Goal: Task Accomplishment & Management: Complete application form

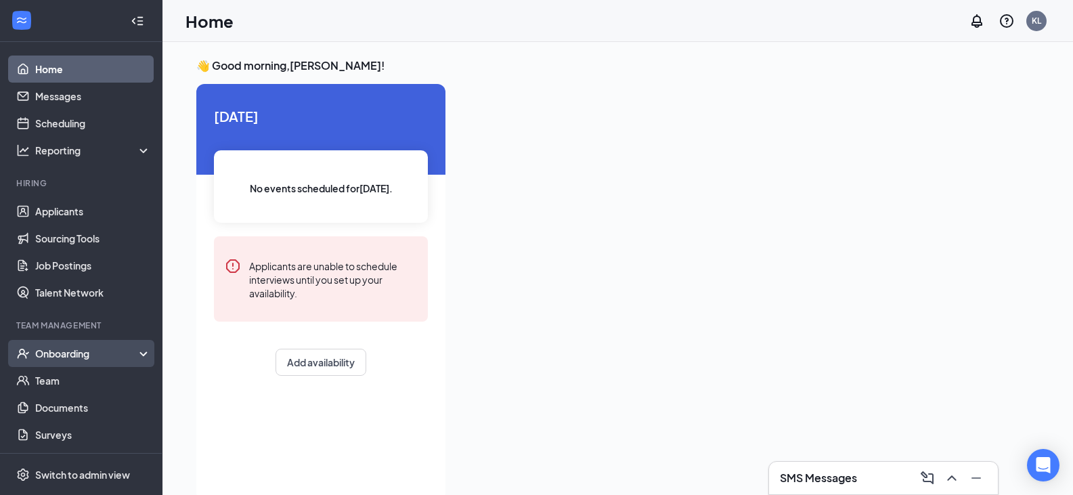
click at [65, 362] on div "Onboarding" at bounding box center [81, 353] width 162 height 27
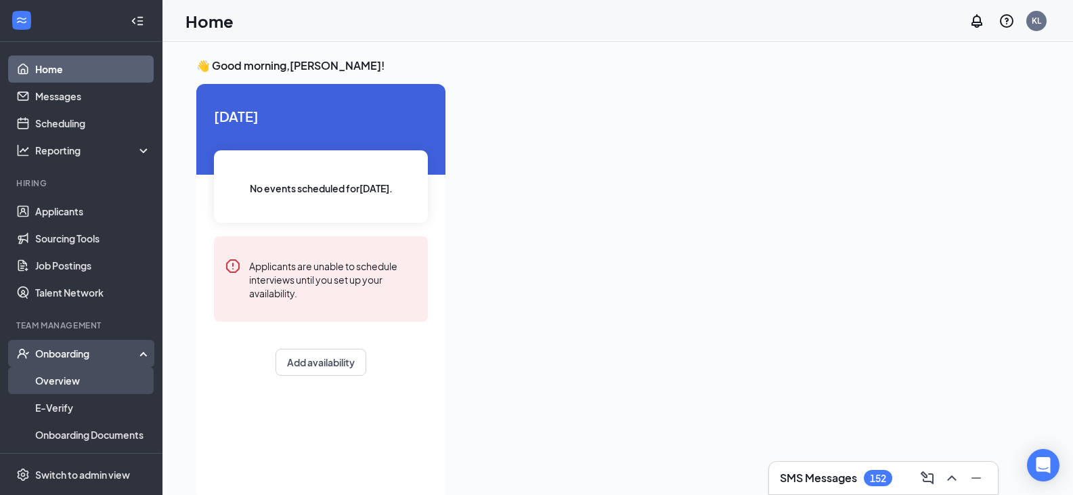
click at [77, 382] on link "Overview" at bounding box center [93, 380] width 116 height 27
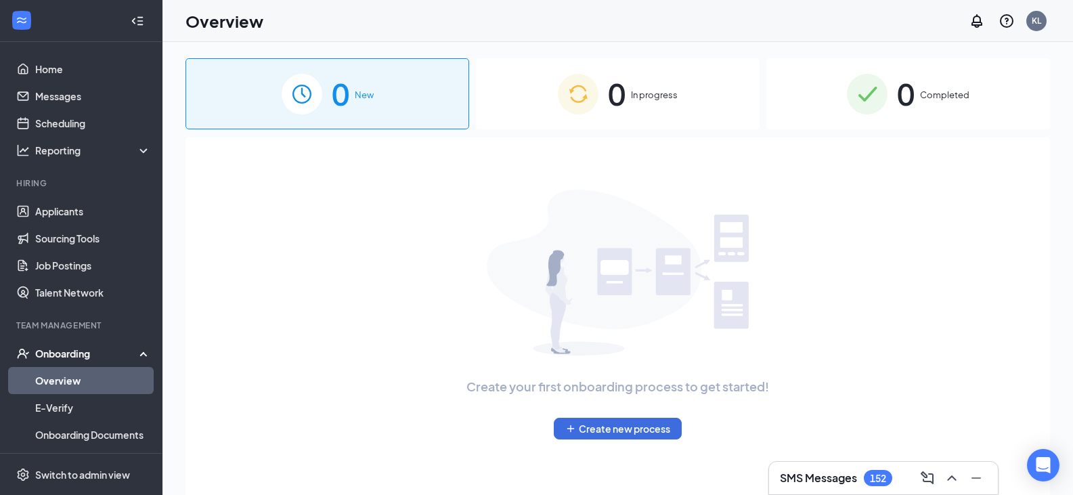
click at [667, 106] on div "0 In progress" at bounding box center [618, 93] width 284 height 71
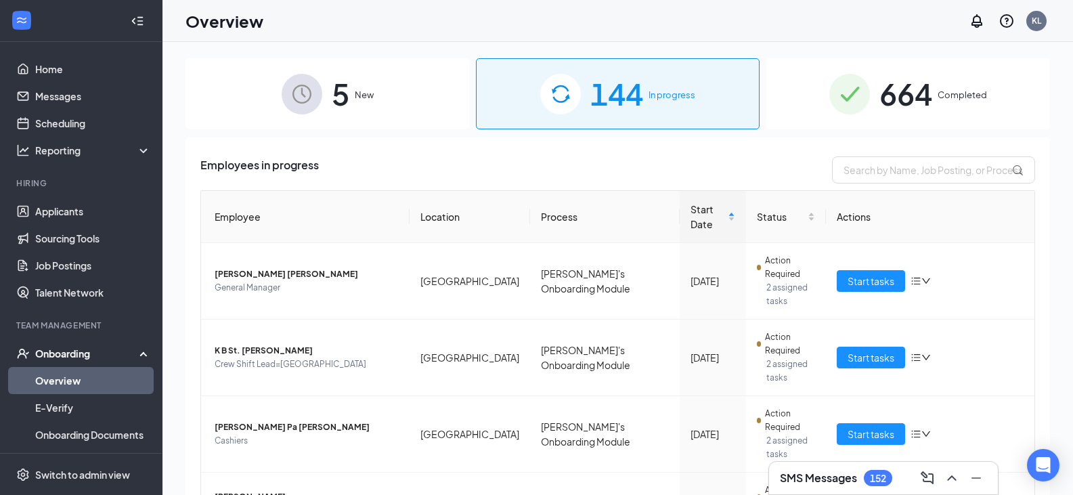
click at [366, 98] on span "New" at bounding box center [364, 95] width 19 height 14
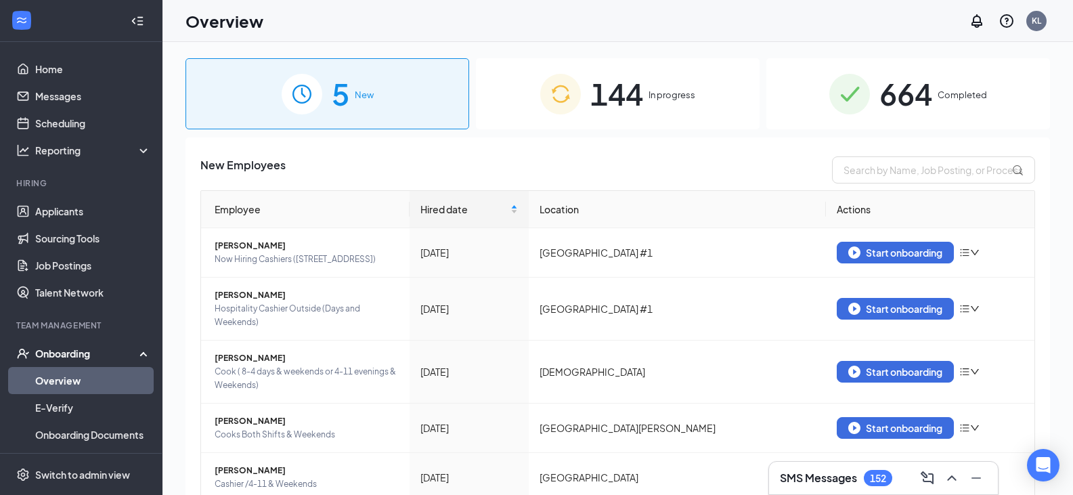
click at [131, 18] on icon "Collapse" at bounding box center [138, 21] width 14 height 14
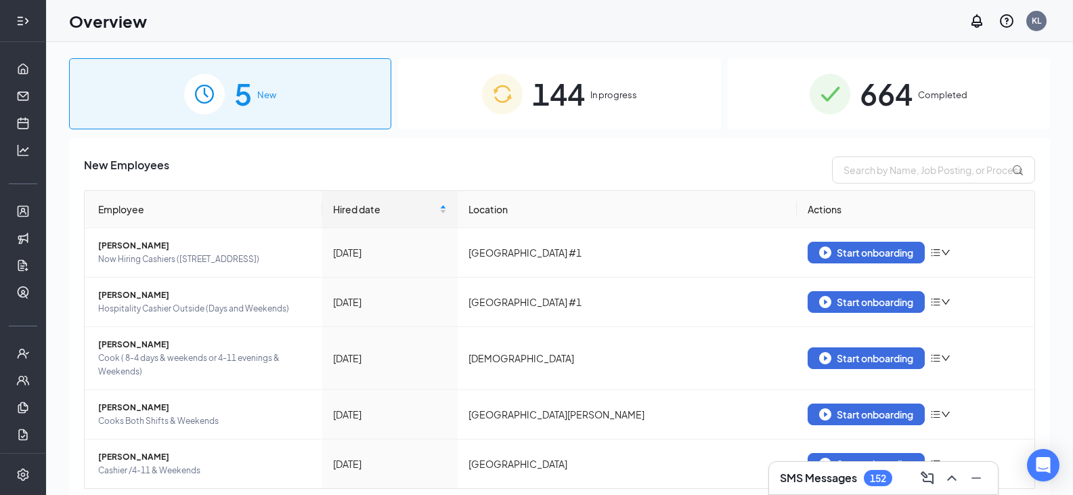
click at [20, 18] on icon "Expand" at bounding box center [23, 21] width 14 height 14
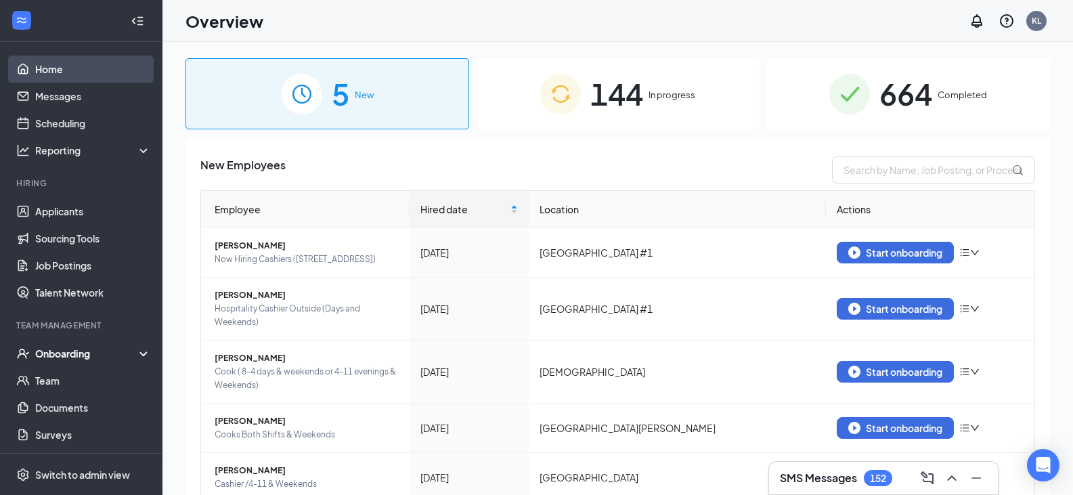
click at [37, 66] on link "Home" at bounding box center [93, 69] width 116 height 27
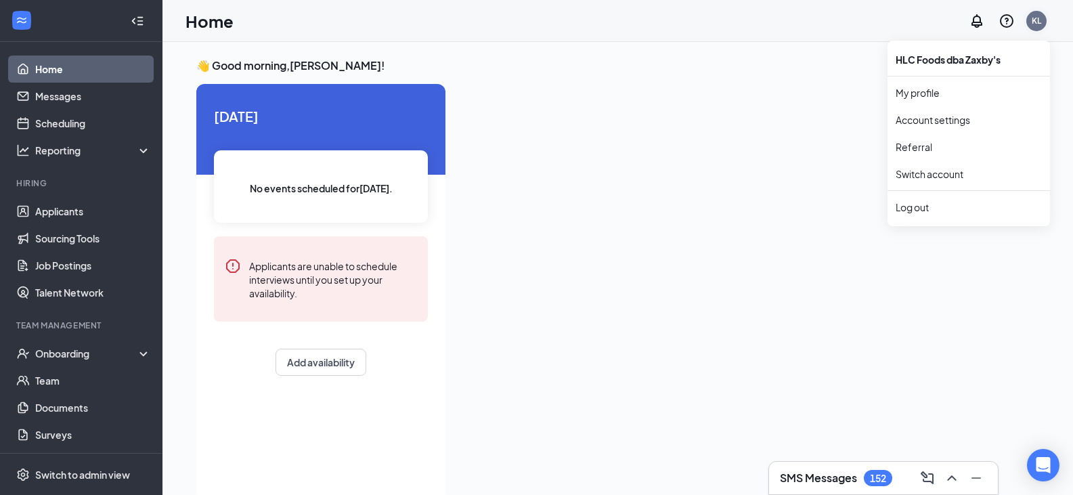
click at [1034, 20] on div "KL" at bounding box center [1036, 21] width 9 height 12
click at [925, 177] on link "Switch account" at bounding box center [930, 174] width 68 height 12
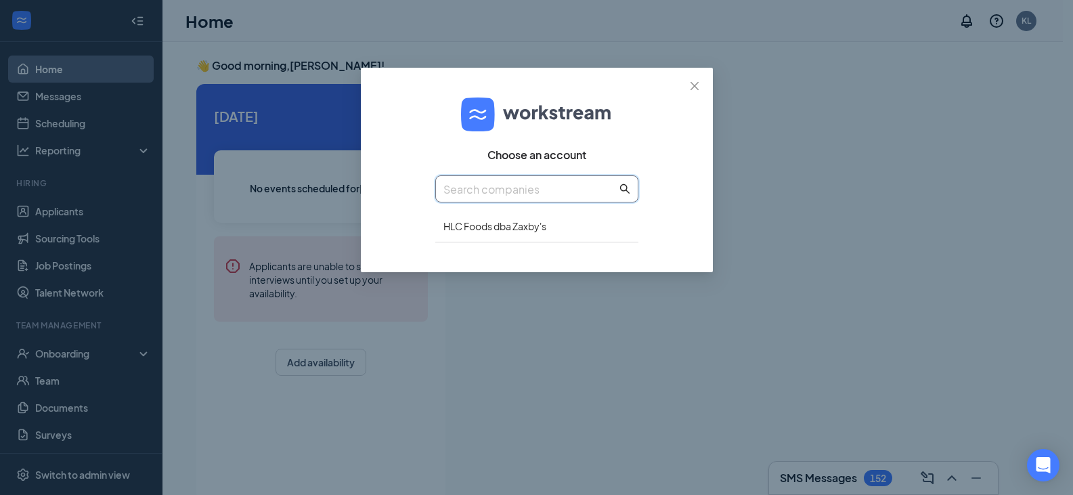
click at [573, 189] on input "text" at bounding box center [529, 189] width 173 height 17
click at [697, 87] on icon "close" at bounding box center [694, 86] width 11 height 11
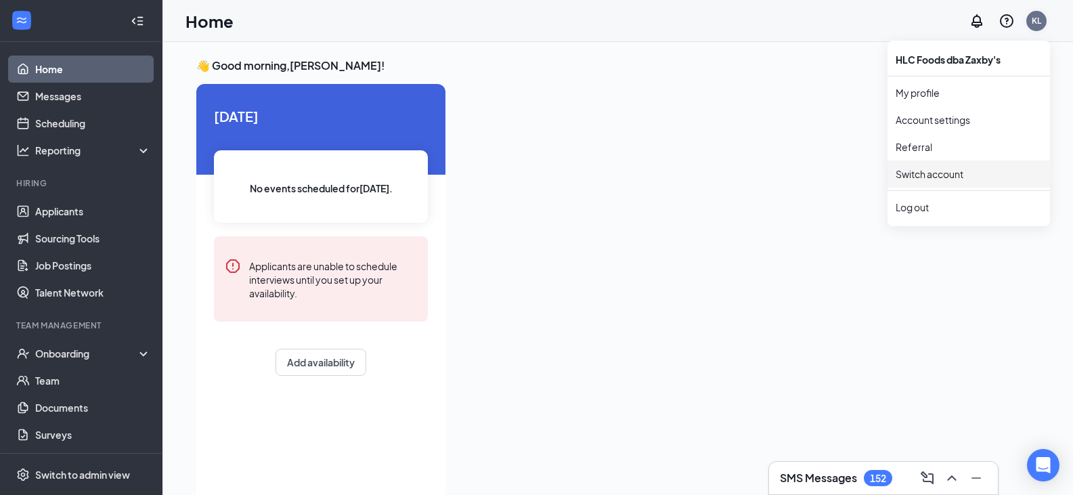
click at [1042, 23] on div "KL" at bounding box center [1036, 21] width 20 height 20
click at [921, 208] on div "Log out" at bounding box center [969, 207] width 146 height 14
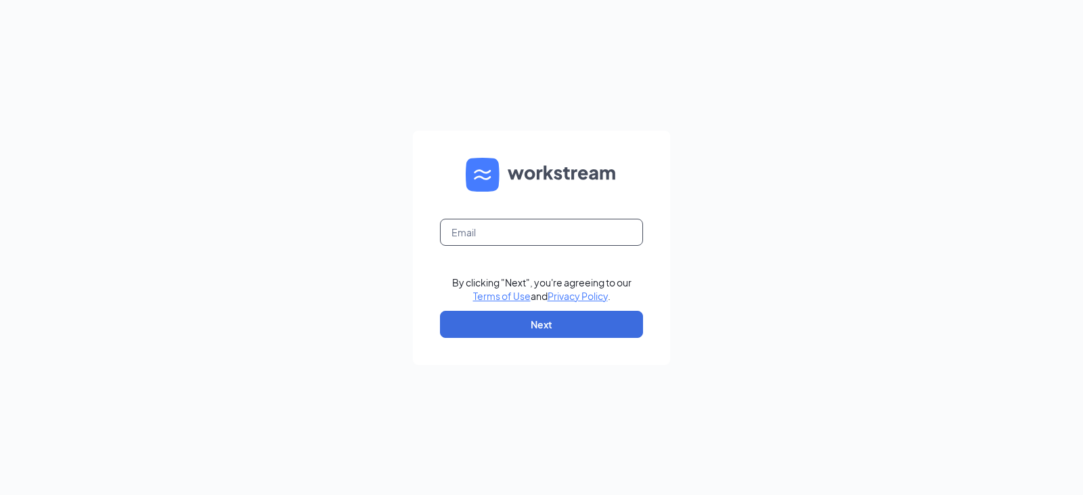
click at [529, 227] on input "text" at bounding box center [541, 232] width 203 height 27
type input "aliciadavis.zaxbys@gmail.com"
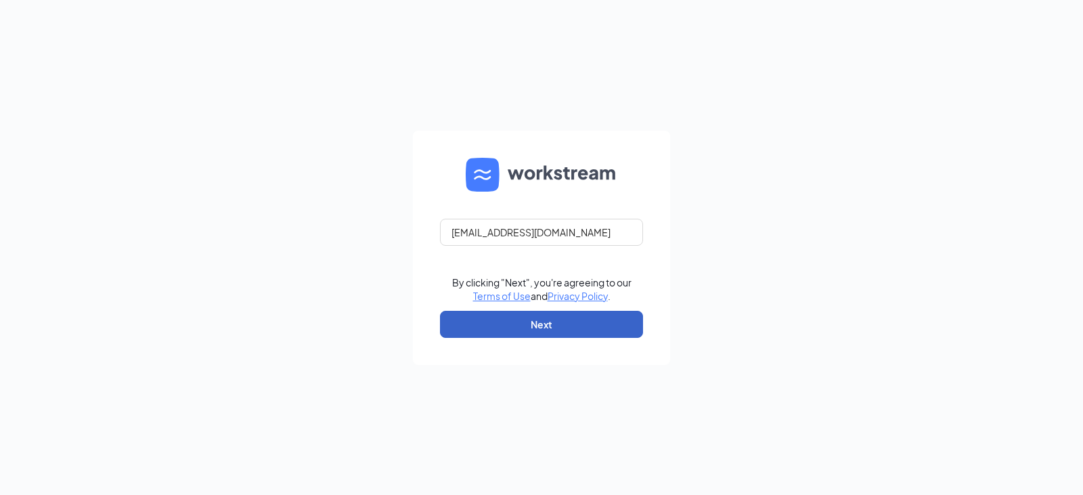
click at [545, 323] on button "Next" at bounding box center [541, 324] width 203 height 27
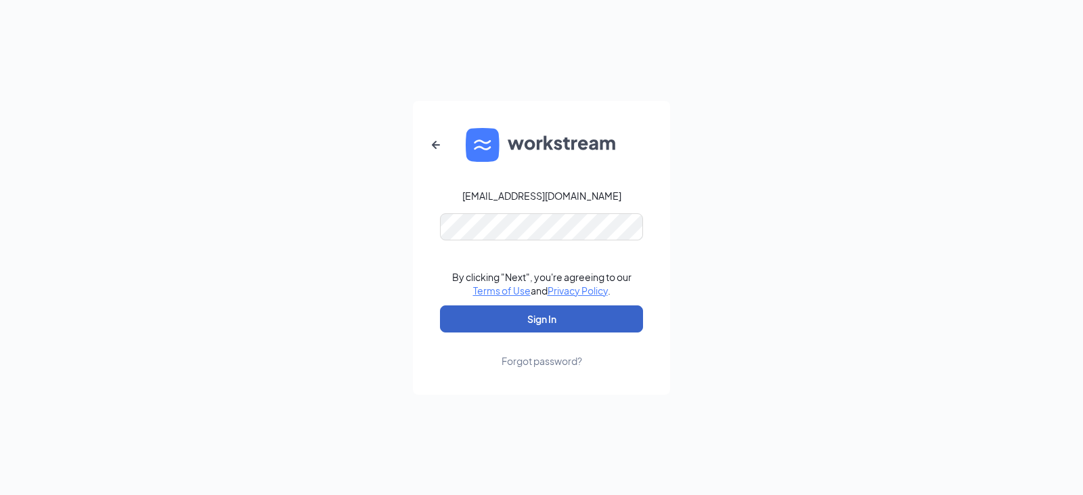
click at [538, 327] on button "Sign In" at bounding box center [541, 318] width 203 height 27
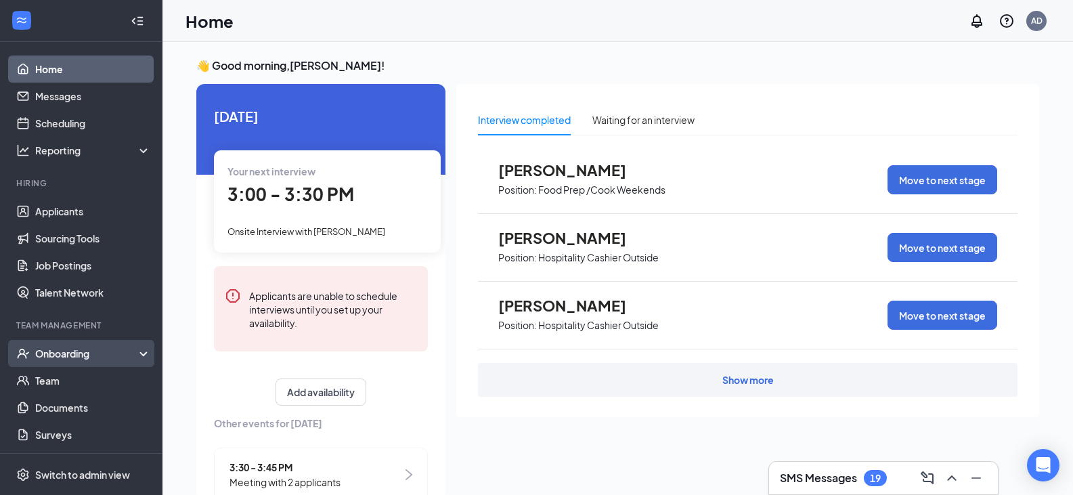
click at [70, 351] on div "Onboarding" at bounding box center [87, 354] width 104 height 14
click at [75, 377] on link "Overview" at bounding box center [93, 380] width 116 height 27
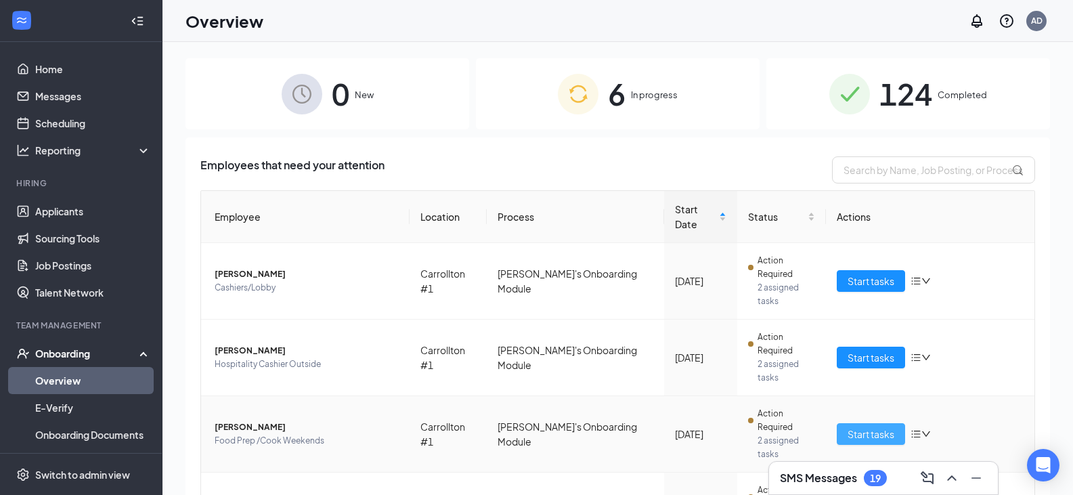
click at [875, 426] on span "Start tasks" at bounding box center [870, 433] width 47 height 15
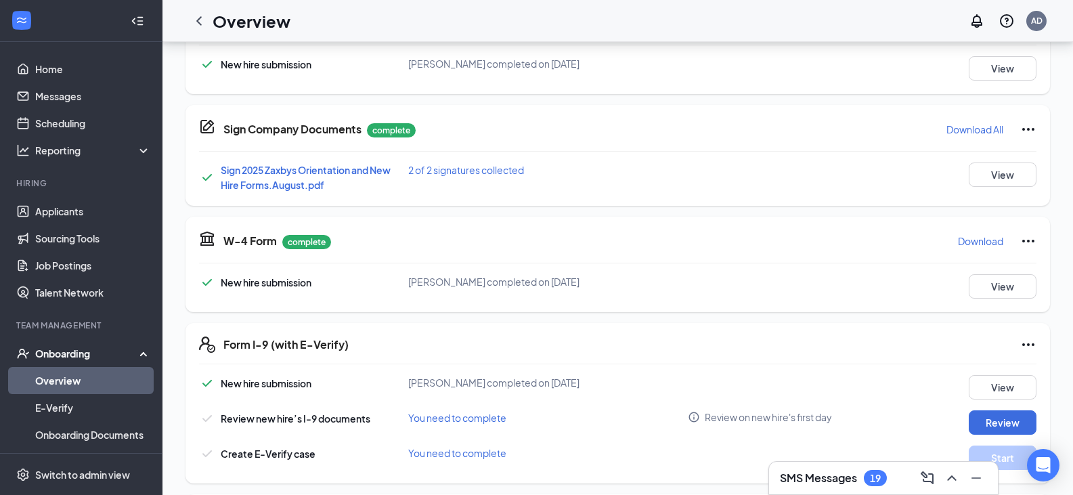
scroll to position [271, 0]
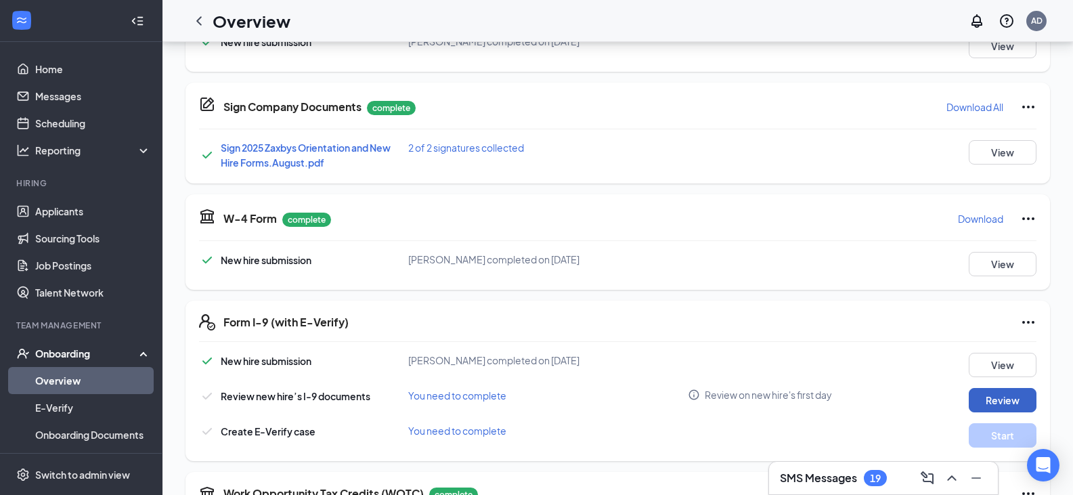
click at [1004, 397] on button "Review" at bounding box center [1003, 400] width 68 height 24
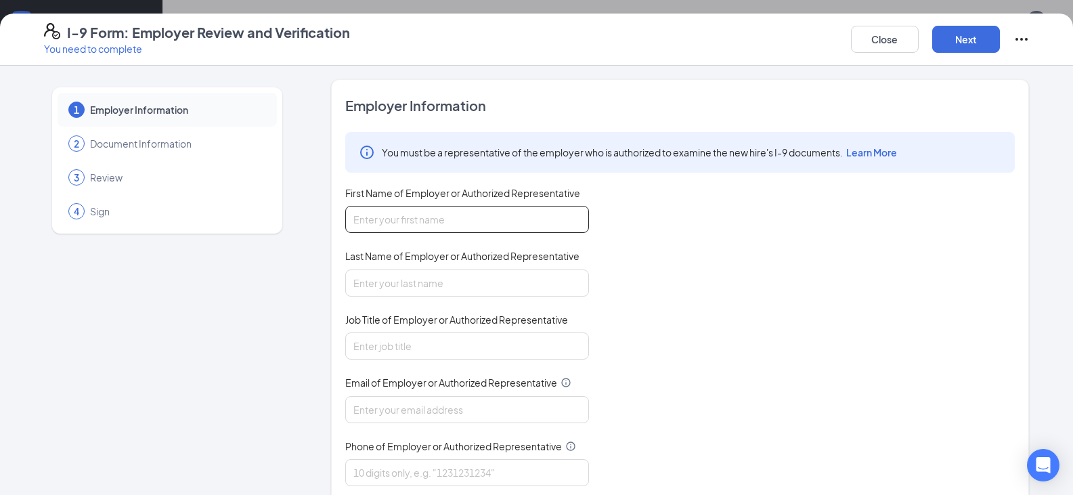
click at [439, 216] on input "First Name of Employer or Authorized Representative" at bounding box center [467, 219] width 244 height 27
type input "[PERSON_NAME]"
click at [419, 287] on input "Last Name of Employer or Authorized Representative" at bounding box center [467, 282] width 244 height 27
type input "[PERSON_NAME]"
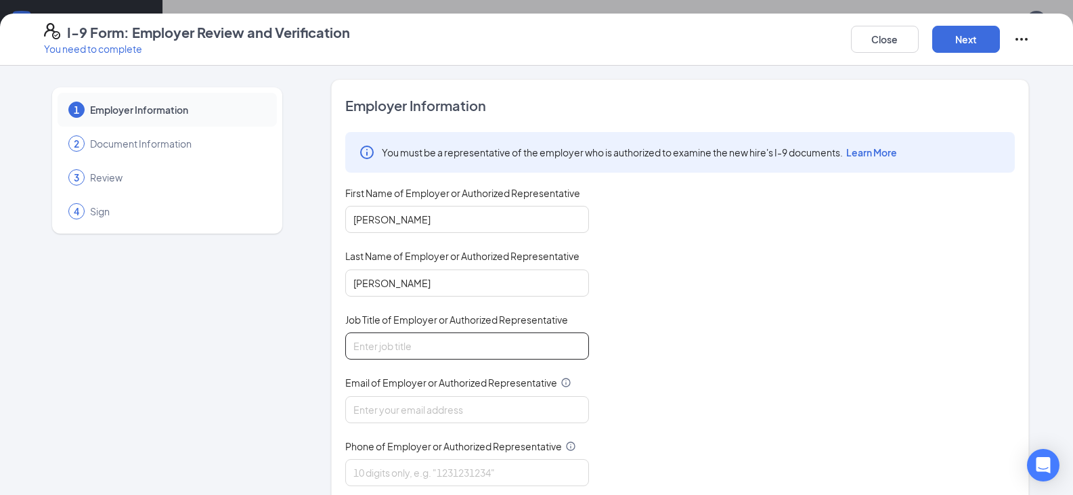
click at [405, 340] on input "Job Title of Employer or Authorized Representative" at bounding box center [467, 345] width 244 height 27
type input "General Manager"
click at [402, 405] on input "Email of Employer or Authorized Representative" at bounding box center [467, 409] width 244 height 27
type input "[EMAIL_ADDRESS][DOMAIN_NAME]"
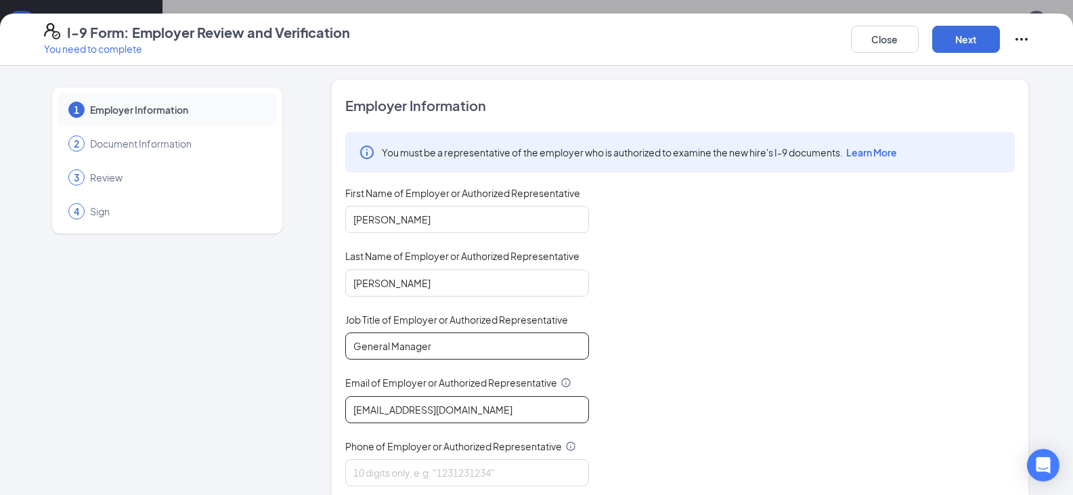
scroll to position [131, 0]
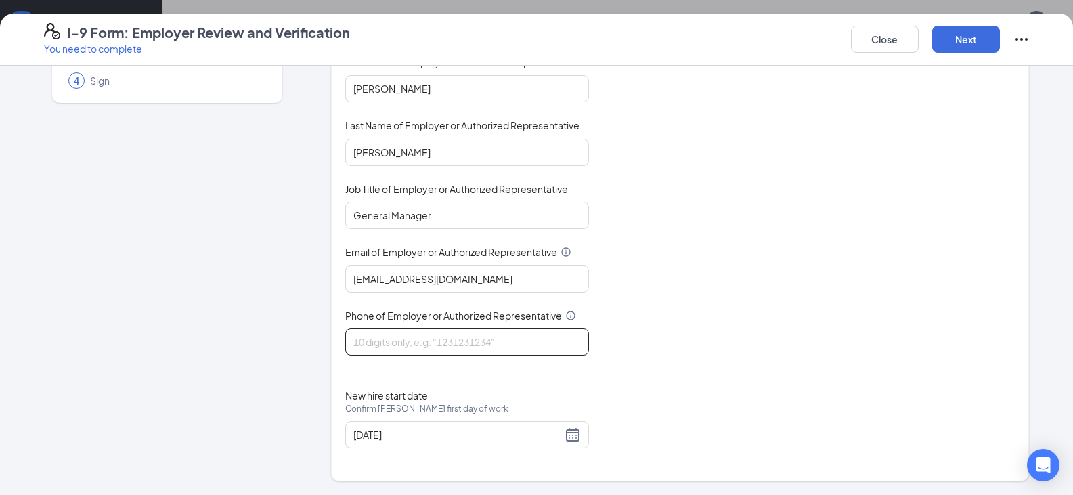
click at [444, 340] on input "Phone of Employer or Authorized Representative" at bounding box center [467, 341] width 244 height 27
type input "7708380777"
click at [965, 37] on button "Next" at bounding box center [966, 39] width 68 height 27
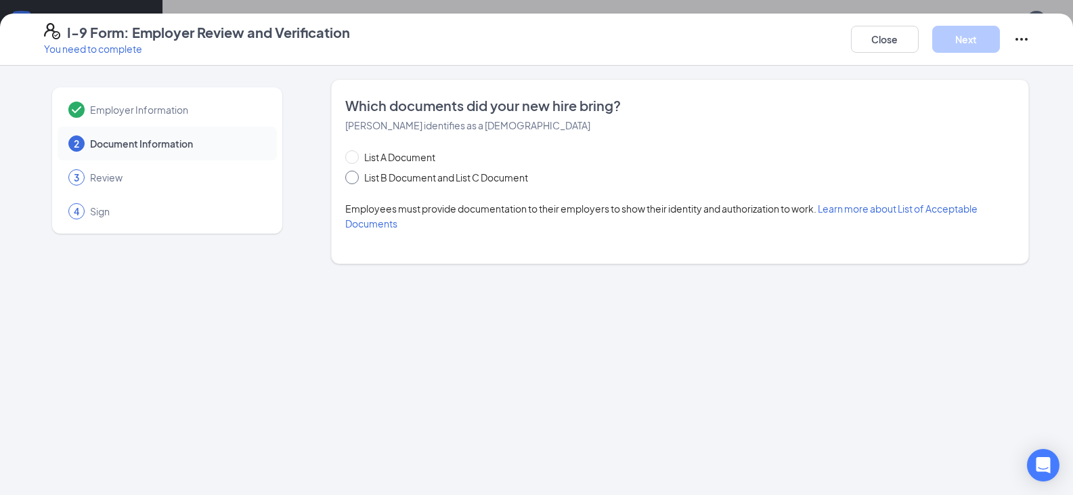
click at [352, 177] on input "List B Document and List C Document" at bounding box center [349, 175] width 9 height 9
radio input "true"
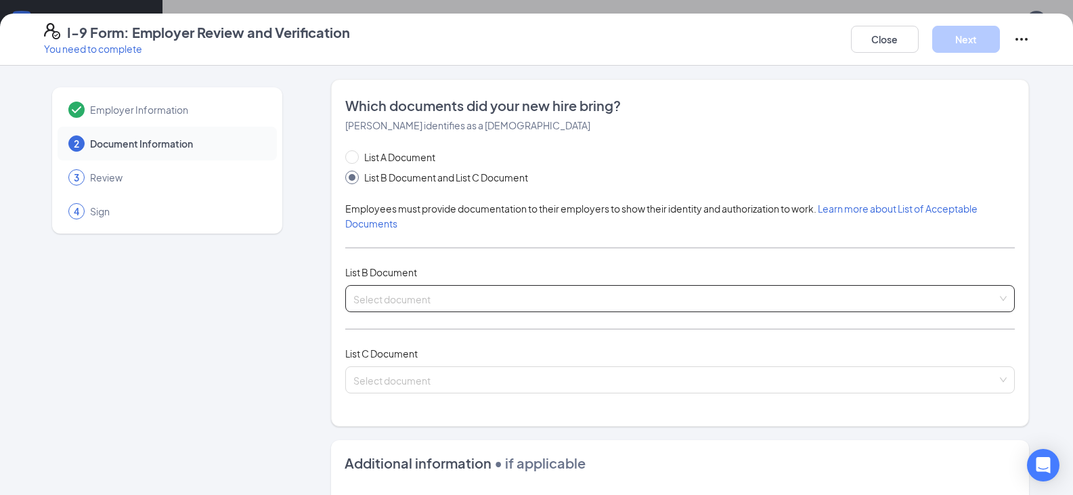
click at [1000, 301] on div "Select document" at bounding box center [679, 298] width 669 height 27
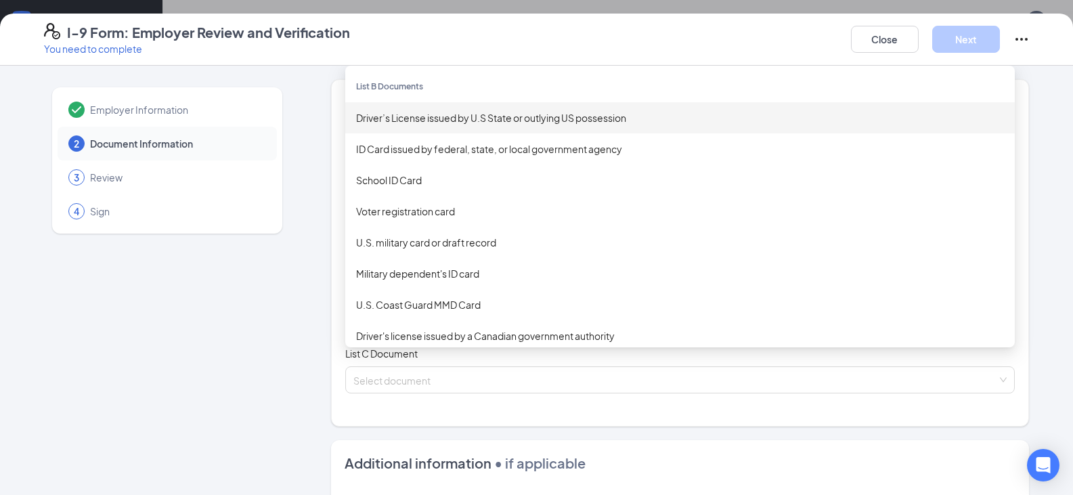
click at [433, 120] on div "Driver’s License issued by U.S State or outlying US possession" at bounding box center [680, 117] width 648 height 15
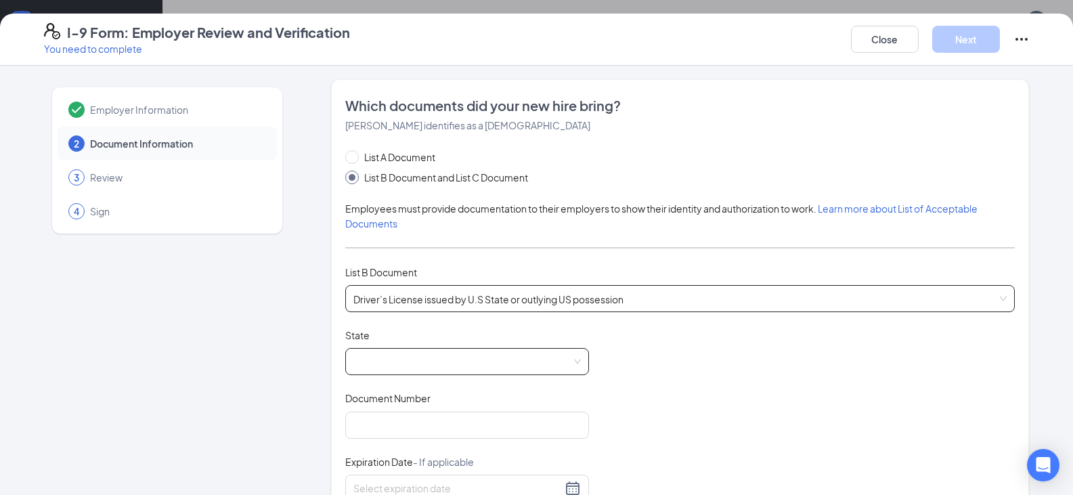
click at [423, 361] on span at bounding box center [466, 362] width 227 height 26
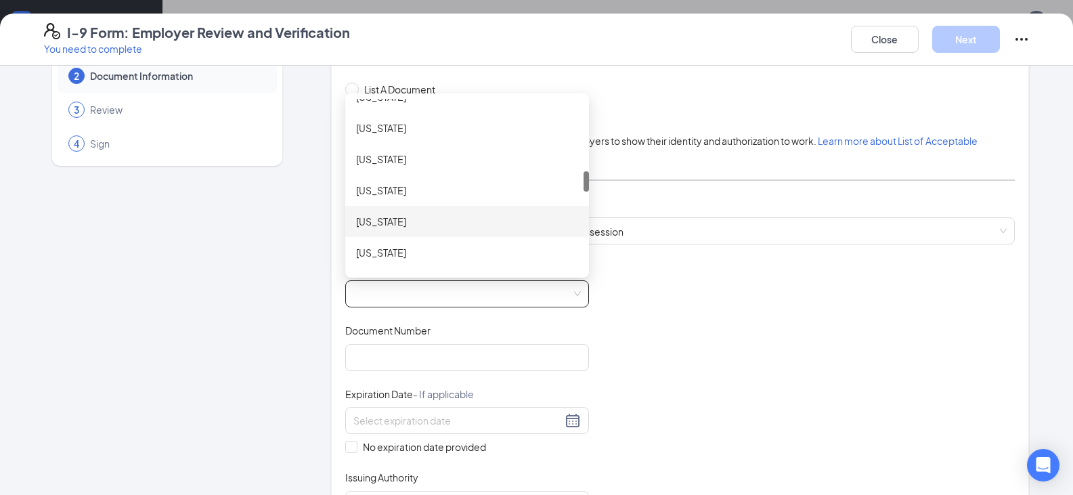
scroll to position [677, 0]
click at [401, 219] on div "[US_STATE]" at bounding box center [467, 215] width 222 height 15
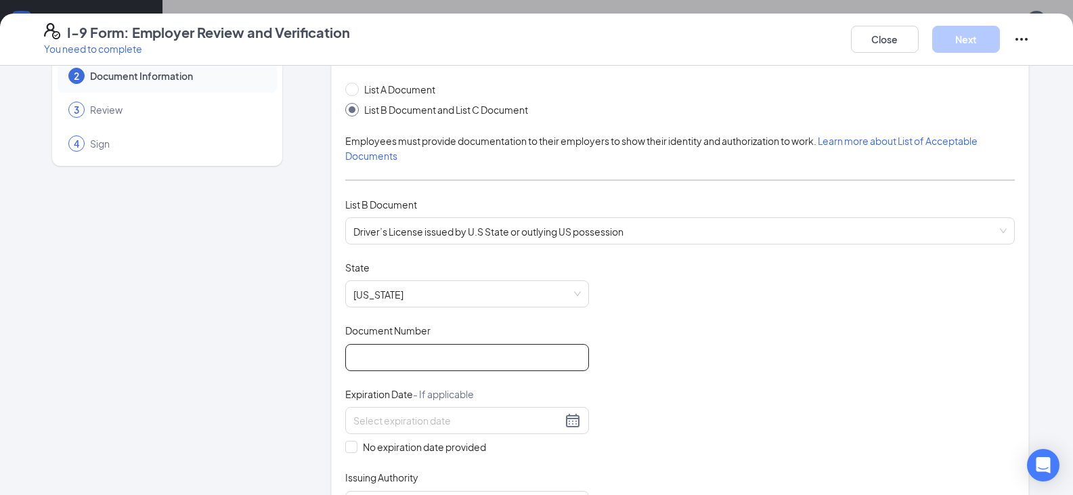
click at [414, 348] on input "Document Number" at bounding box center [467, 357] width 244 height 27
type input "t000127767500"
click at [420, 416] on input at bounding box center [457, 420] width 208 height 15
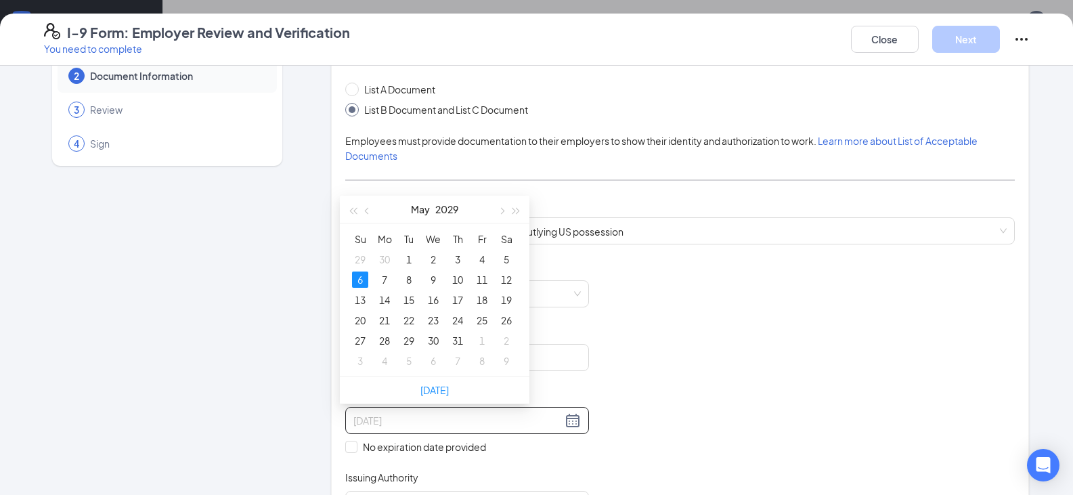
click at [360, 273] on div "6" at bounding box center [360, 279] width 16 height 16
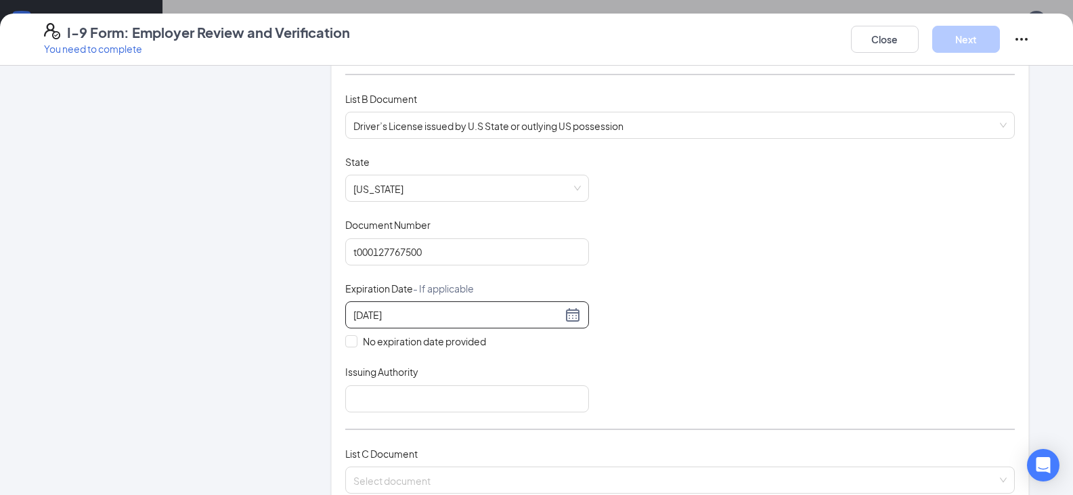
scroll to position [271, 0]
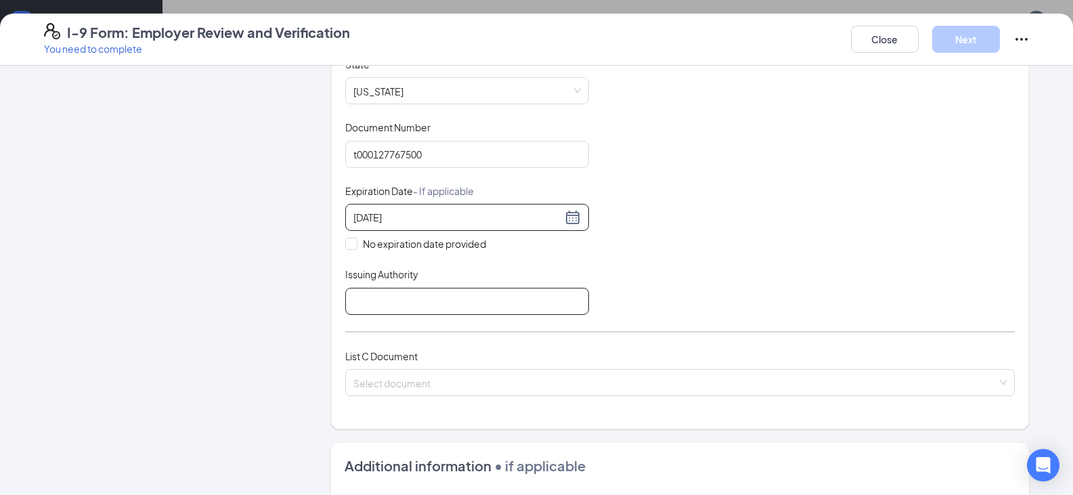
type input "[DATE]"
click at [426, 296] on input "Issuing Authority" at bounding box center [467, 301] width 244 height 27
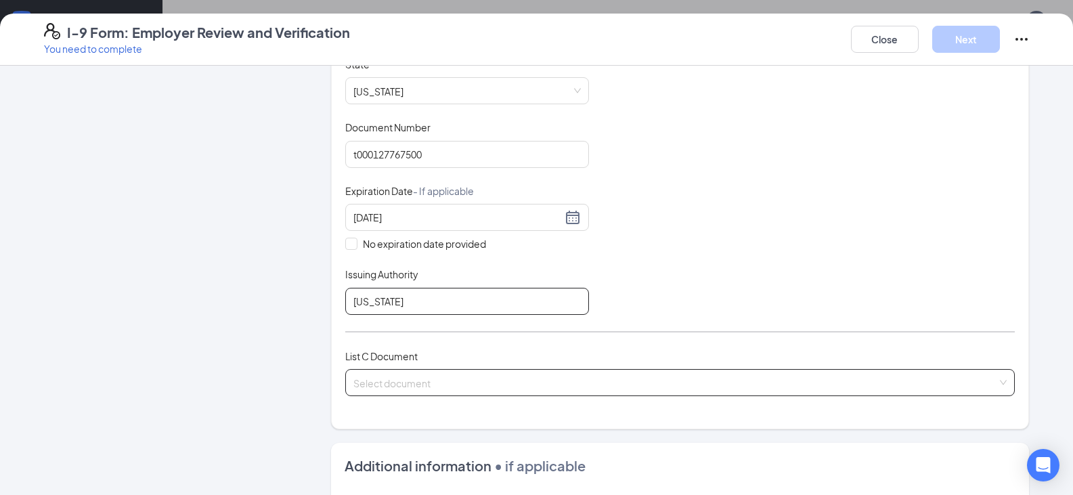
type input "[US_STATE]"
click at [461, 379] on input "search" at bounding box center [675, 380] width 644 height 20
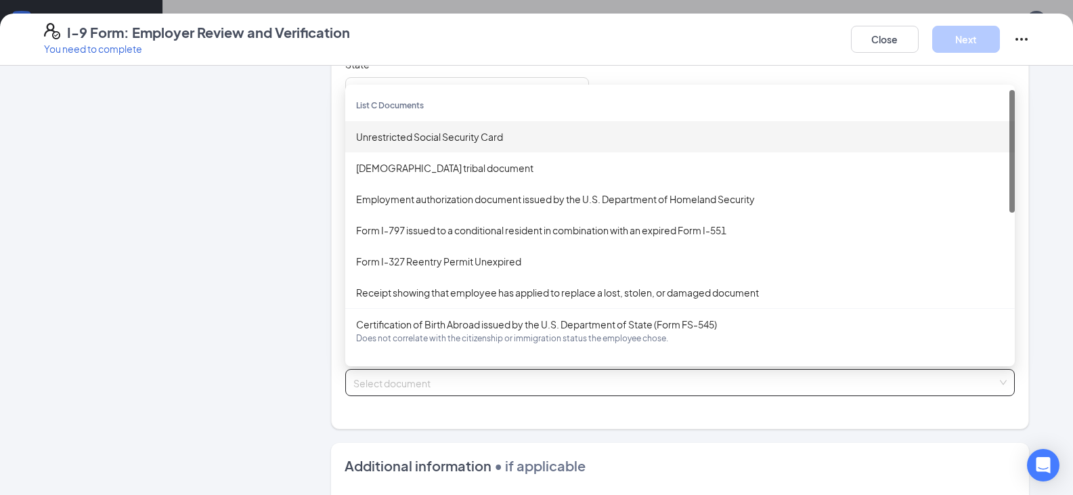
click at [469, 137] on div "Unrestricted Social Security Card" at bounding box center [680, 136] width 648 height 15
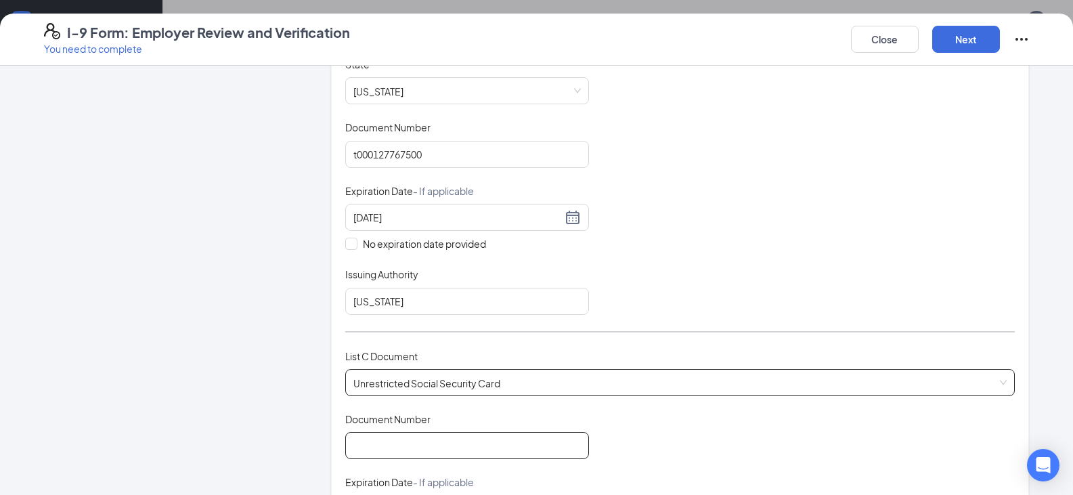
click at [452, 435] on input "Document Number" at bounding box center [467, 445] width 244 height 27
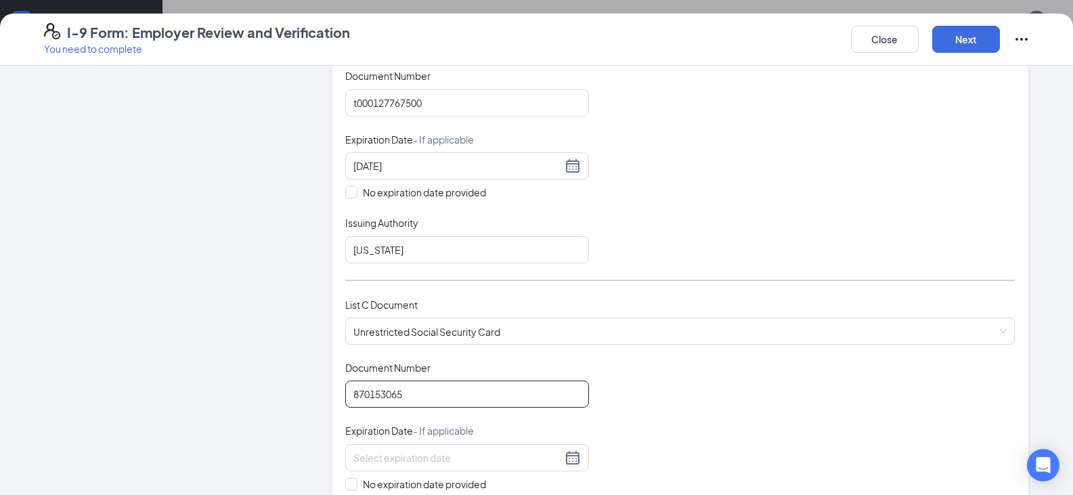
scroll to position [474, 0]
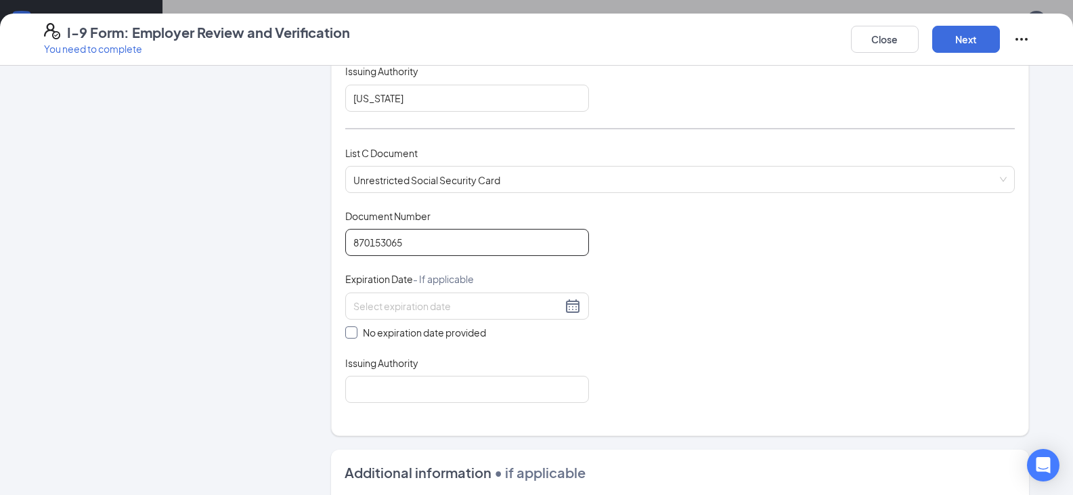
type input "870153065"
click at [347, 335] on input "No expiration date provided" at bounding box center [349, 330] width 9 height 9
checkbox input "true"
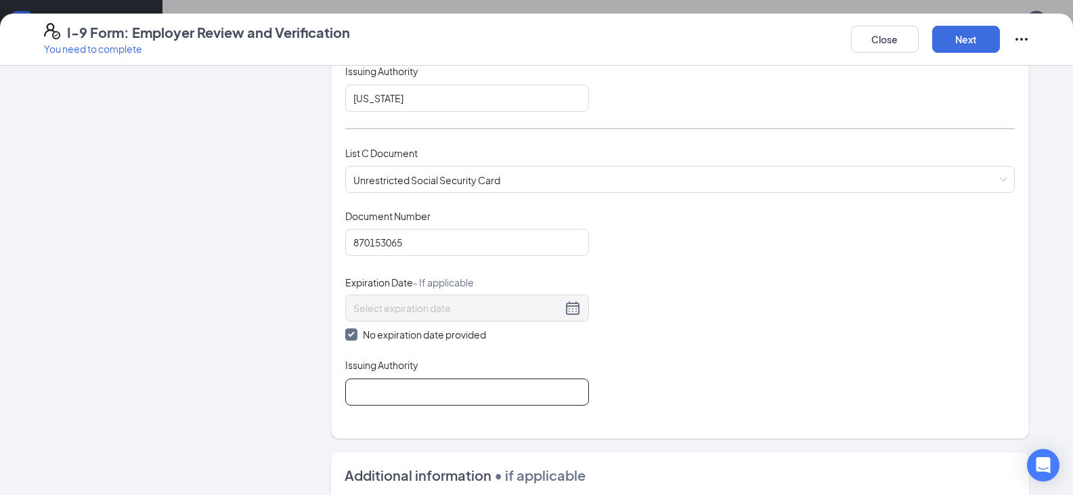
click at [401, 391] on input "Issuing Authority" at bounding box center [467, 391] width 244 height 27
type input "US"
click at [966, 30] on button "Next" at bounding box center [966, 39] width 68 height 27
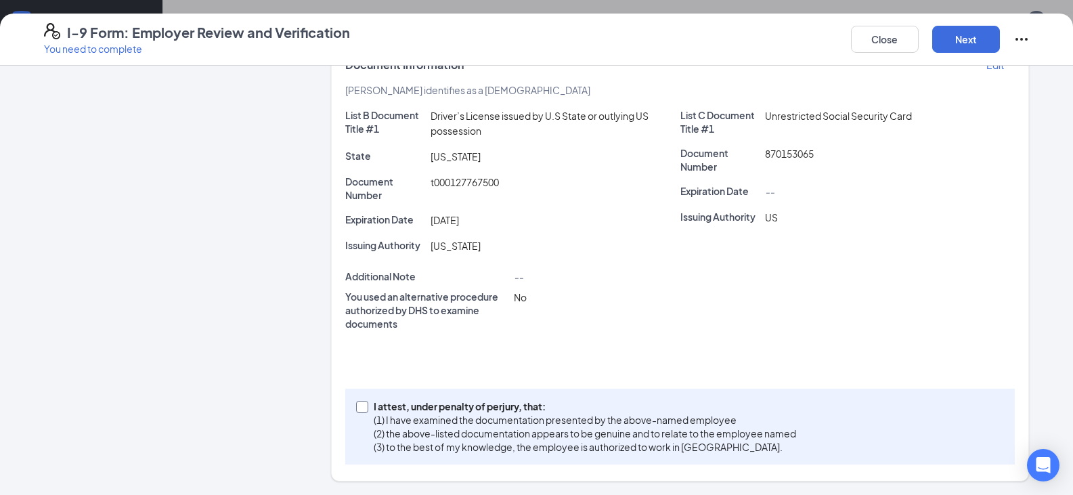
click at [356, 404] on input "I attest, under penalty of [PERSON_NAME], that: (1) I have examined the documen…" at bounding box center [360, 405] width 9 height 9
checkbox input "true"
click at [962, 41] on button "Next" at bounding box center [966, 39] width 68 height 27
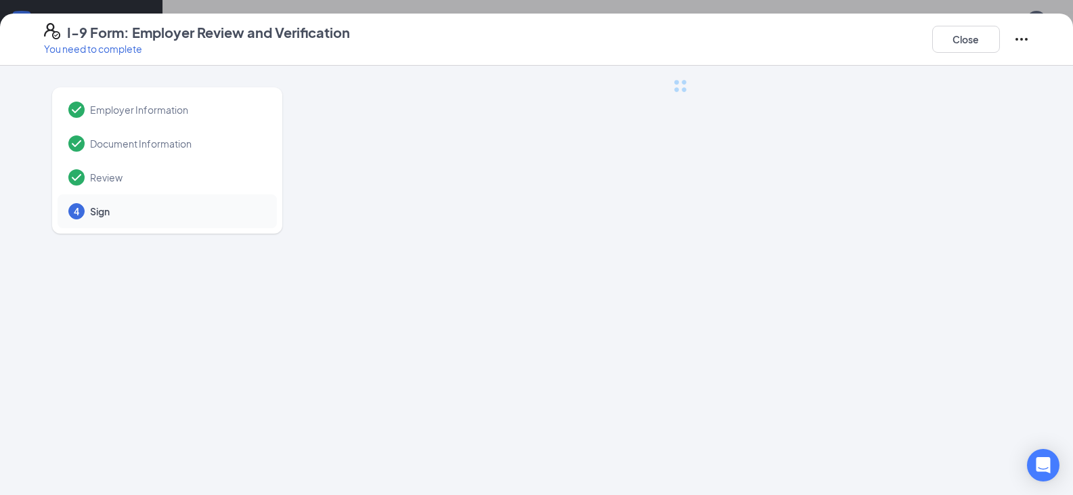
scroll to position [0, 0]
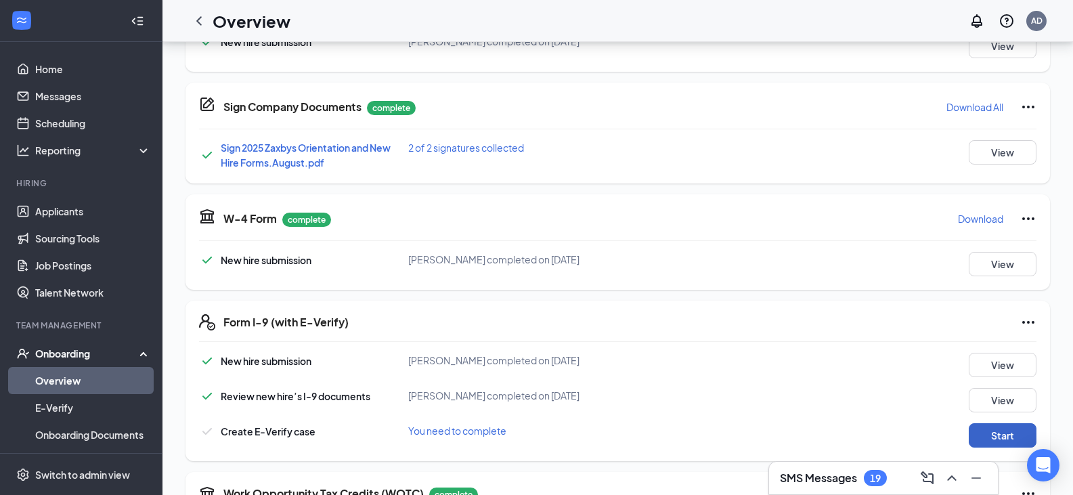
click at [1002, 439] on button "Start" at bounding box center [1003, 435] width 68 height 24
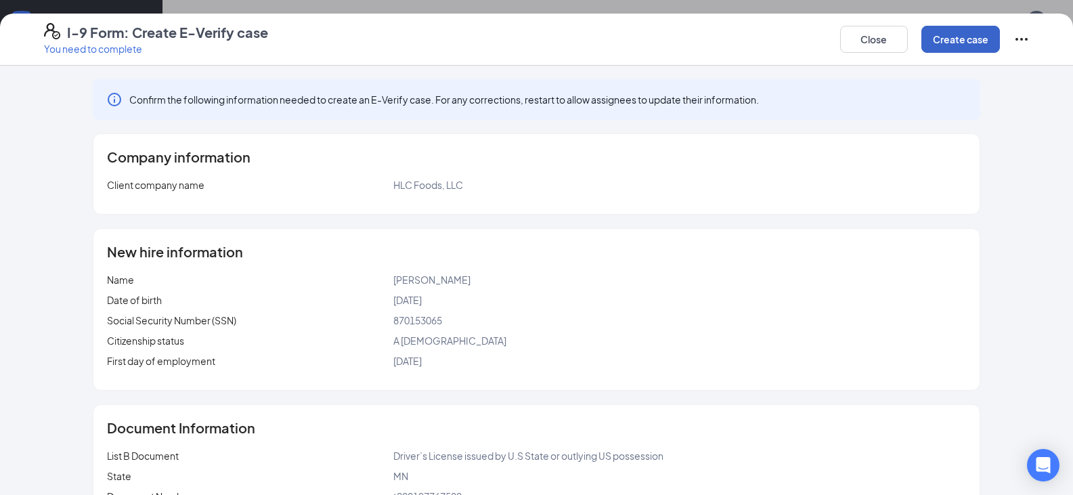
click at [978, 39] on button "Create case" at bounding box center [960, 39] width 79 height 27
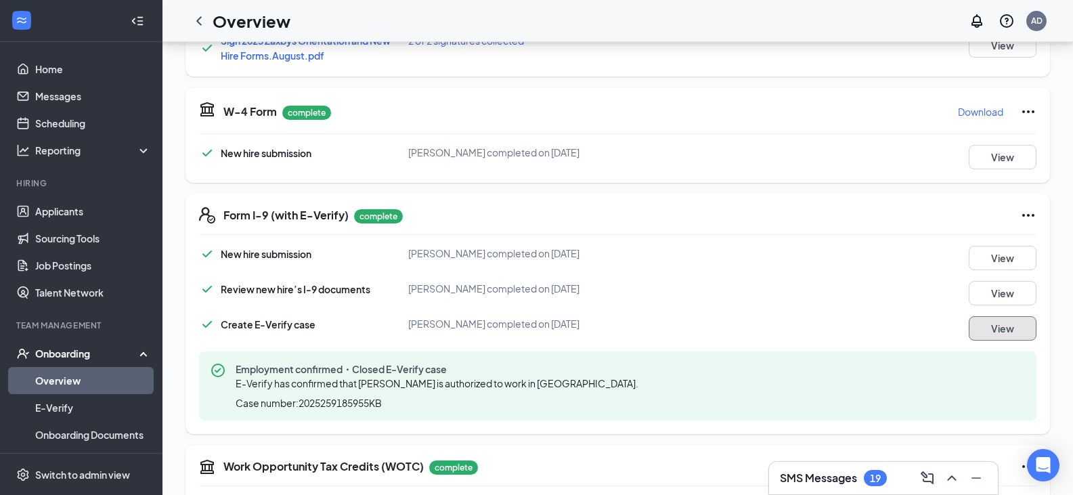
scroll to position [406, 0]
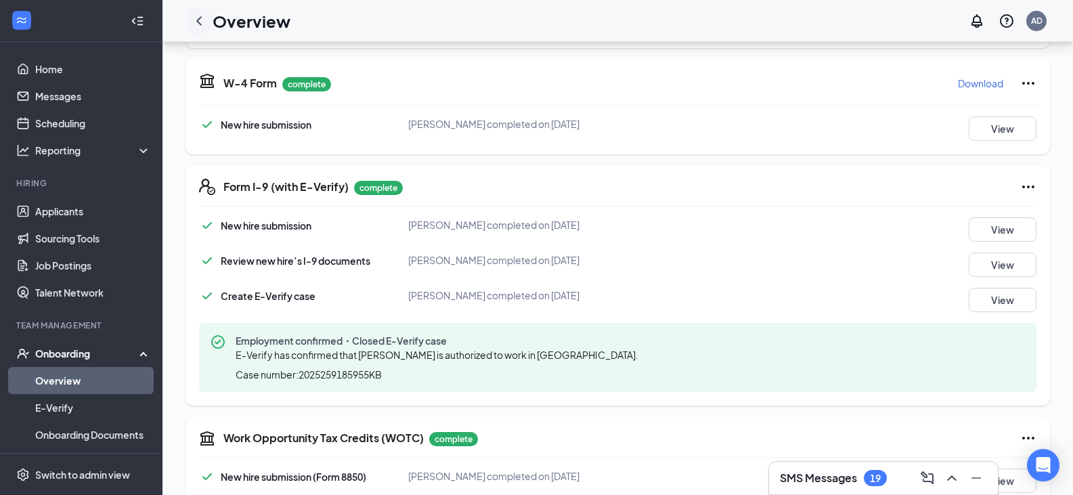
click at [201, 16] on icon "ChevronLeft" at bounding box center [199, 21] width 16 height 16
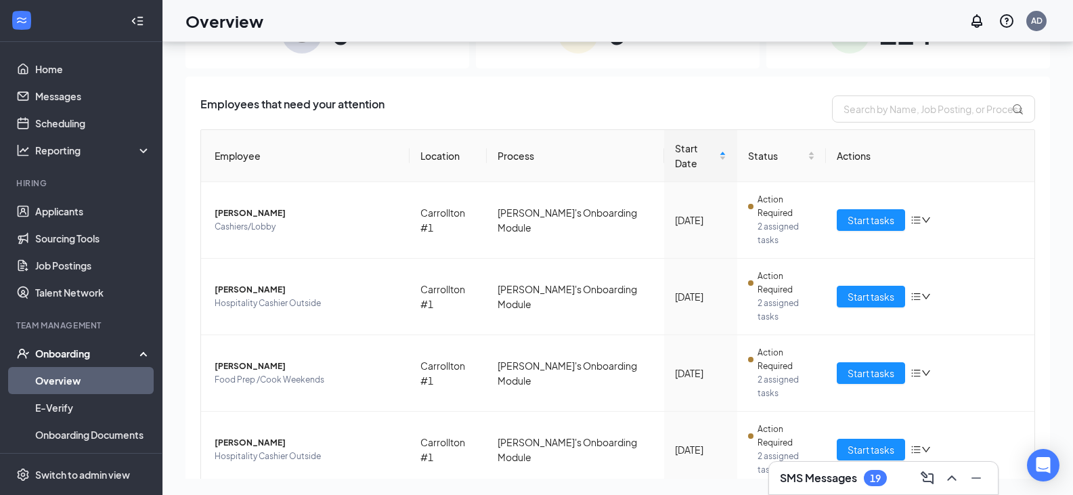
scroll to position [61, 0]
click at [879, 366] on span "Start tasks" at bounding box center [870, 373] width 47 height 15
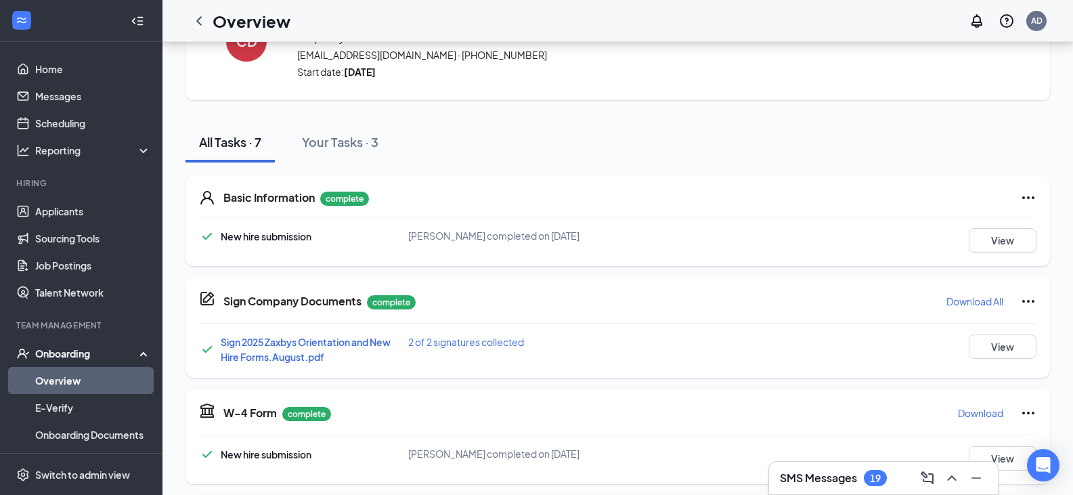
scroll to position [68, 0]
